Goal: Find specific page/section: Find specific page/section

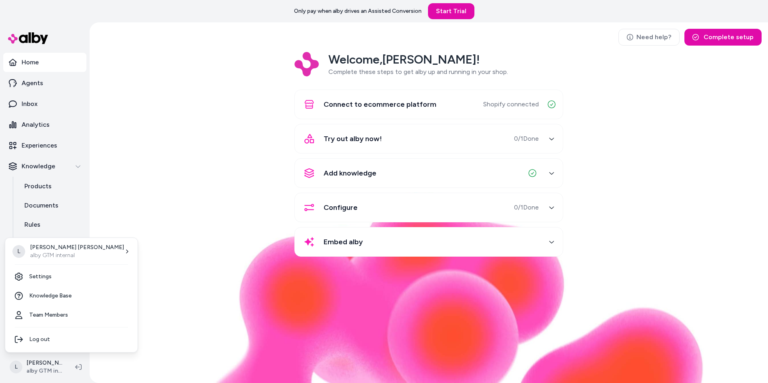
click at [37, 368] on html "Only pay when alby drives an Assisted Conversion Start Trial Home Agents Inbox …" at bounding box center [384, 191] width 768 height 383
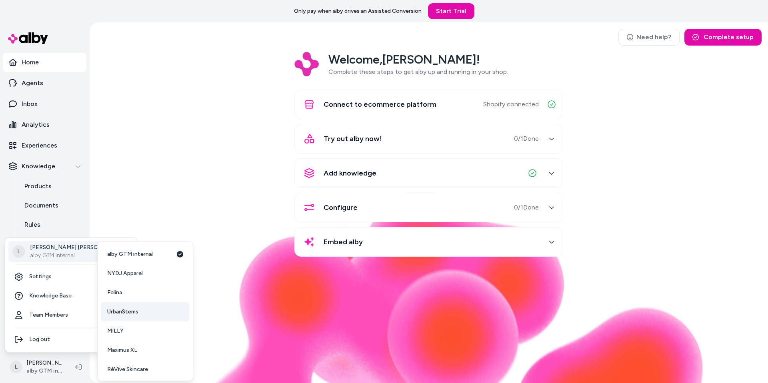
click at [128, 310] on span "UrbanStems" at bounding box center [122, 312] width 31 height 8
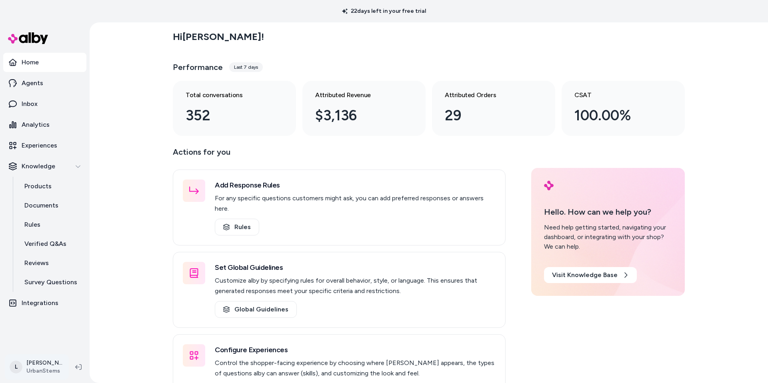
click at [50, 375] on html "22 days left in your free trial Home Agents Inbox Analytics Experiences Knowled…" at bounding box center [384, 191] width 768 height 383
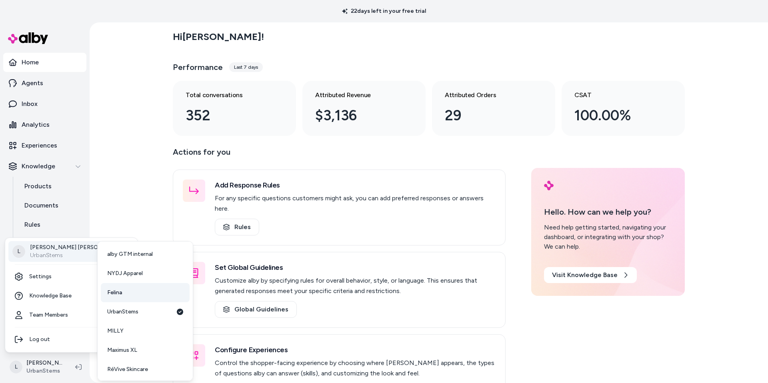
click at [130, 291] on link "Felina" at bounding box center [145, 292] width 89 height 19
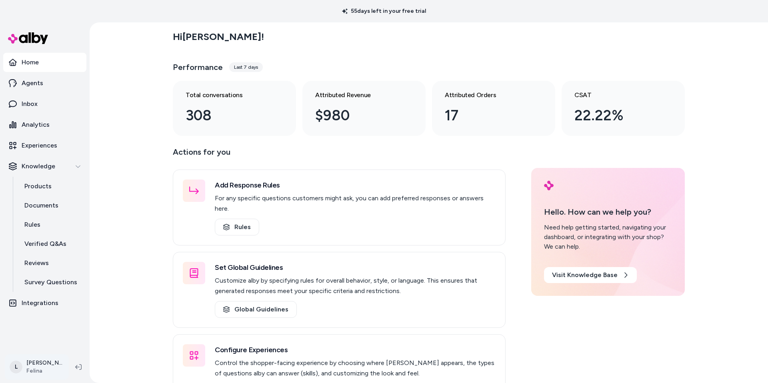
click at [50, 370] on html "55 days left in your free trial Home Agents Inbox Analytics Experiences Knowled…" at bounding box center [384, 191] width 768 height 383
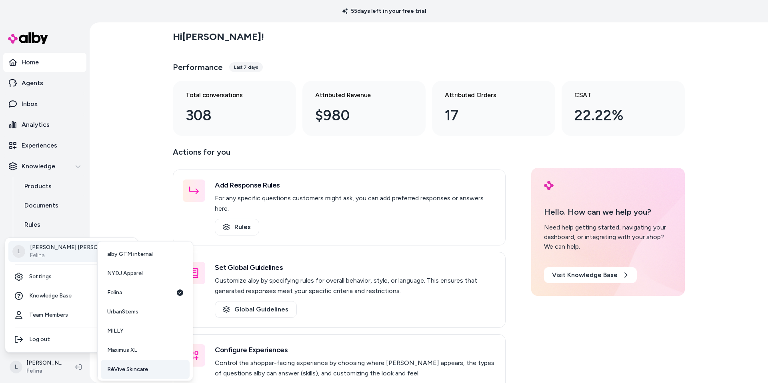
click at [128, 367] on span "RéVive Skincare" at bounding box center [127, 369] width 41 height 8
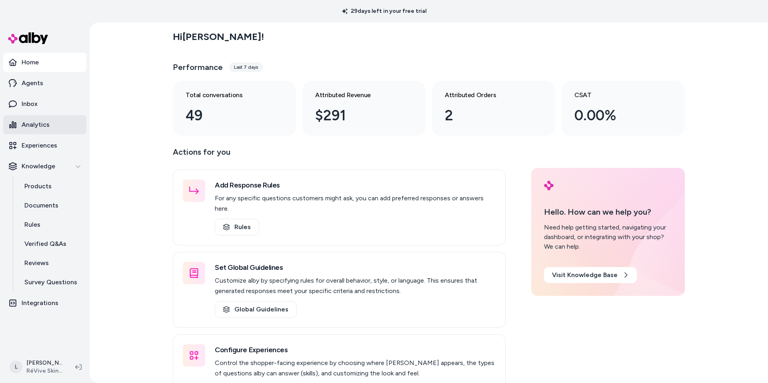
click at [35, 127] on p "Analytics" at bounding box center [36, 125] width 28 height 10
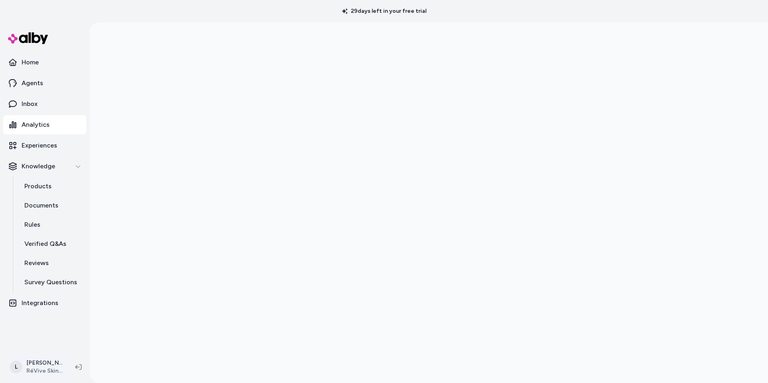
click at [41, 365] on html "29 days left in your free trial Home Agents Inbox Analytics Experiences Knowled…" at bounding box center [384, 191] width 768 height 383
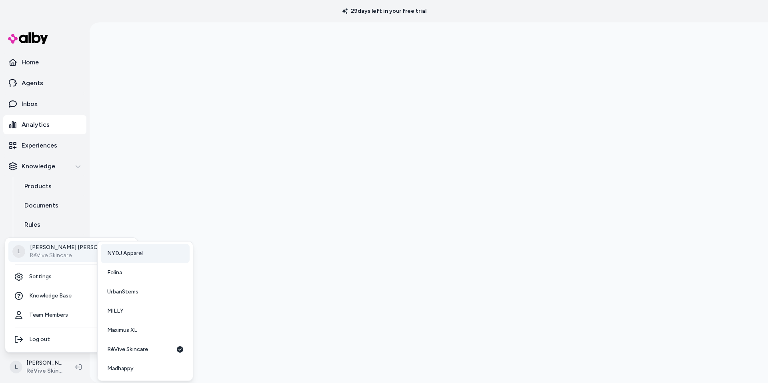
scroll to position [21, 0]
click at [124, 257] on link "NYDJ Apparel" at bounding box center [145, 252] width 89 height 19
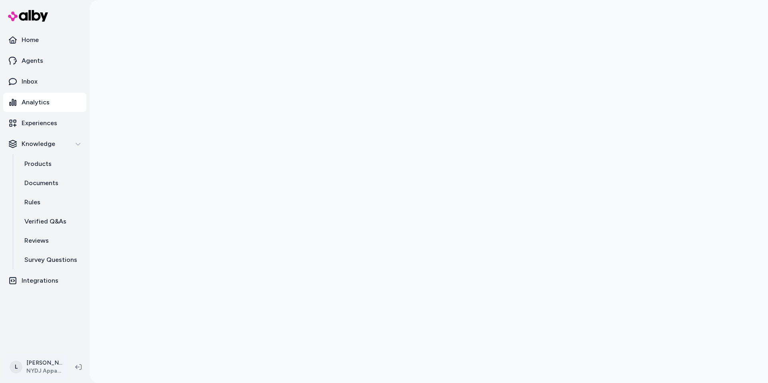
click at [48, 357] on html "Home Agents Inbox Analytics Experiences Knowledge Products Documents Rules Veri…" at bounding box center [384, 191] width 768 height 383
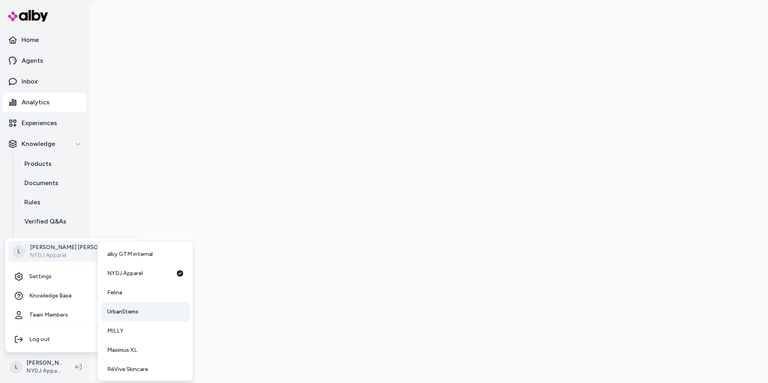
click at [131, 309] on span "UrbanStems" at bounding box center [122, 312] width 31 height 8
